Goal: Check status: Check status

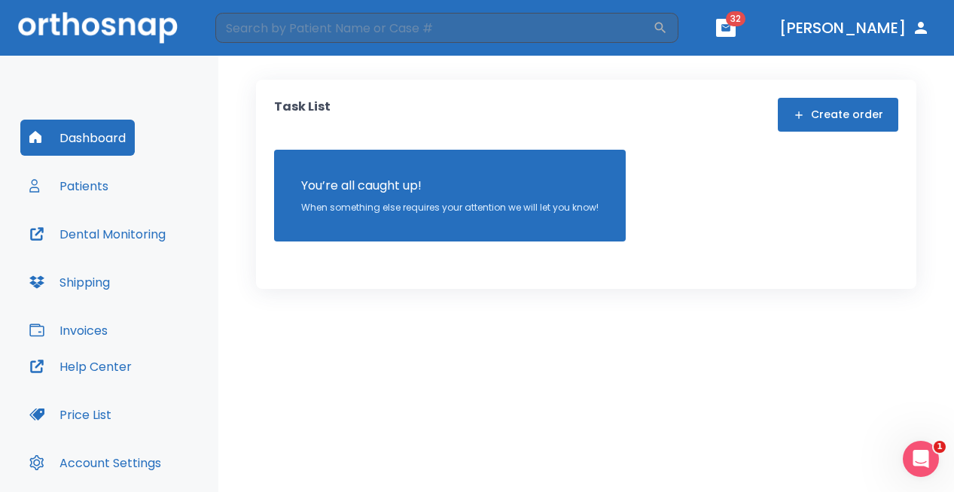
click at [104, 187] on button "Patients" at bounding box center [68, 186] width 97 height 36
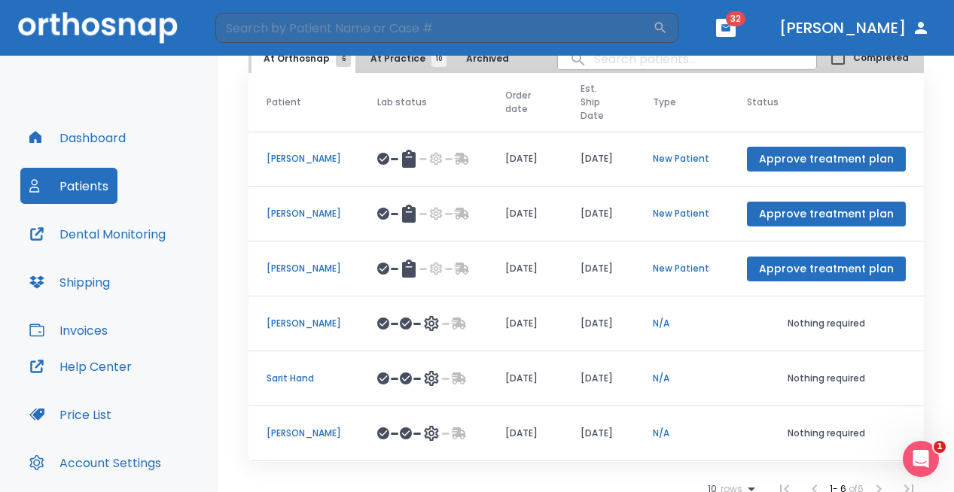
scroll to position [87, 0]
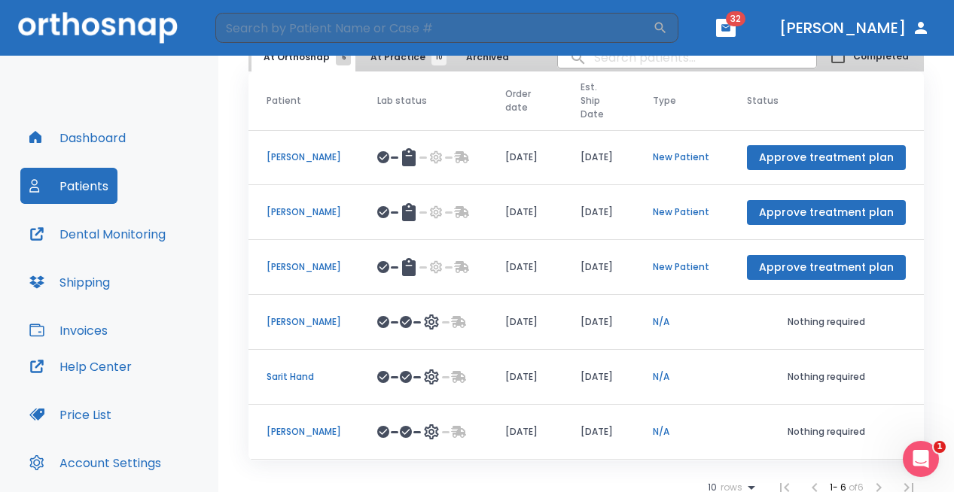
click at [297, 433] on p "[PERSON_NAME]" at bounding box center [303, 432] width 75 height 14
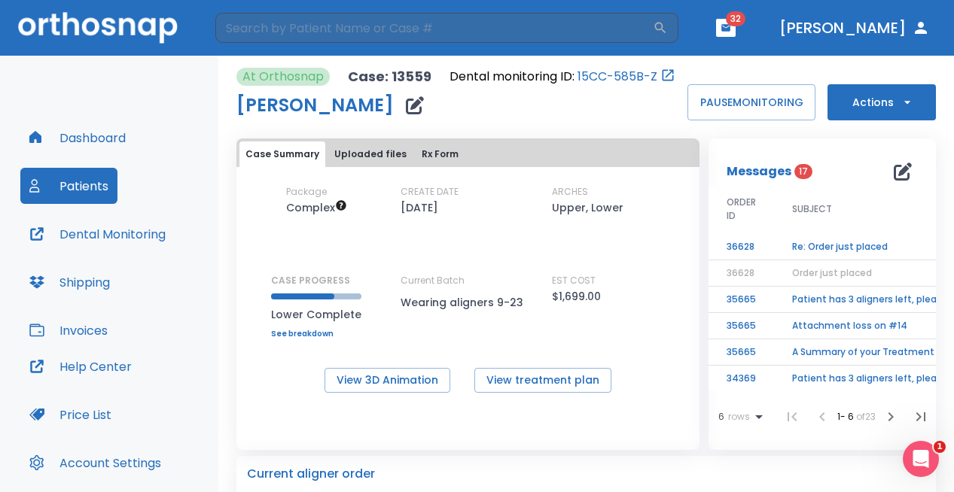
click at [320, 332] on link "See breakdown" at bounding box center [316, 334] width 90 height 9
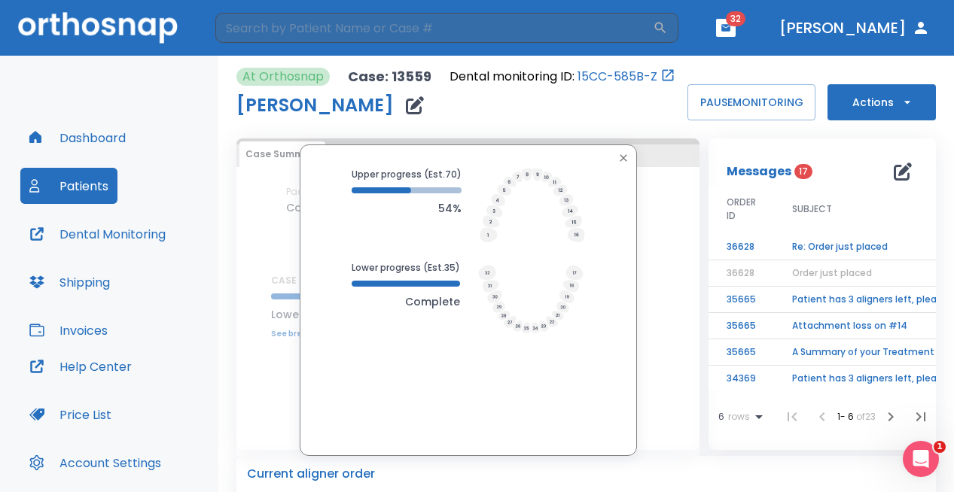
click at [621, 156] on icon "button" at bounding box center [622, 157] width 7 height 7
